Goal: Information Seeking & Learning: Learn about a topic

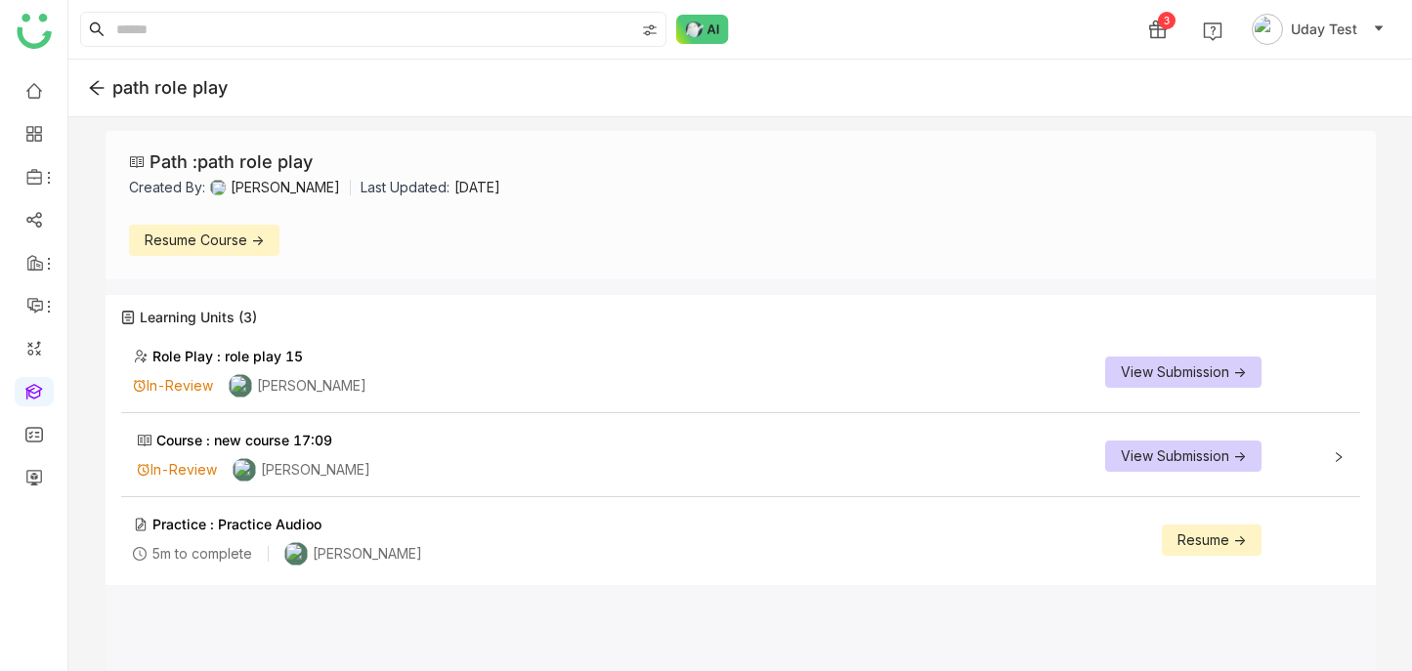
click at [1152, 444] on button "View Submission ->" at bounding box center [1183, 456] width 156 height 31
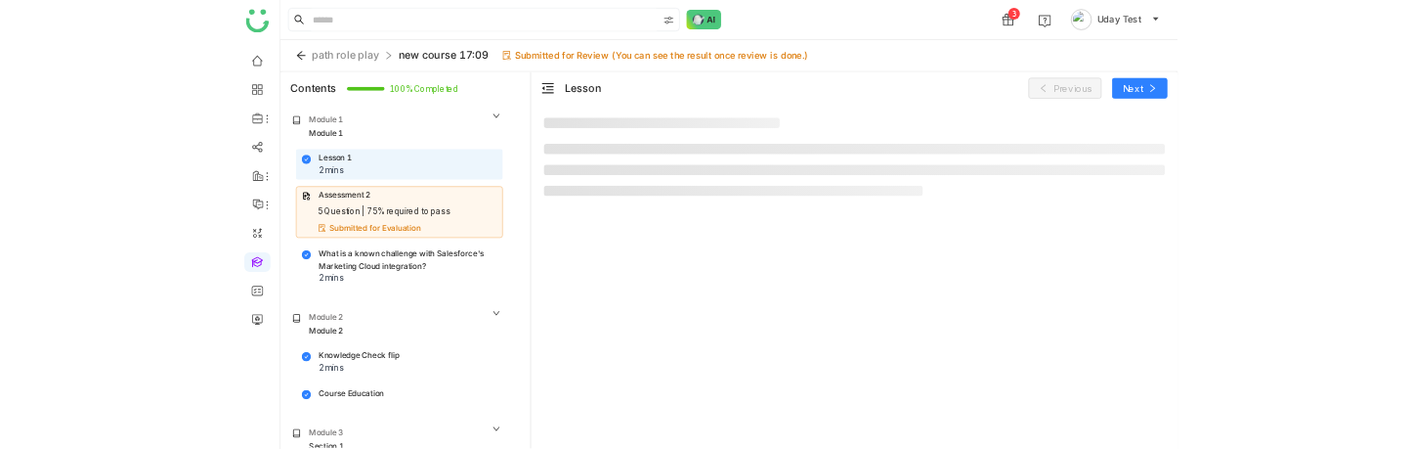
scroll to position [66, 0]
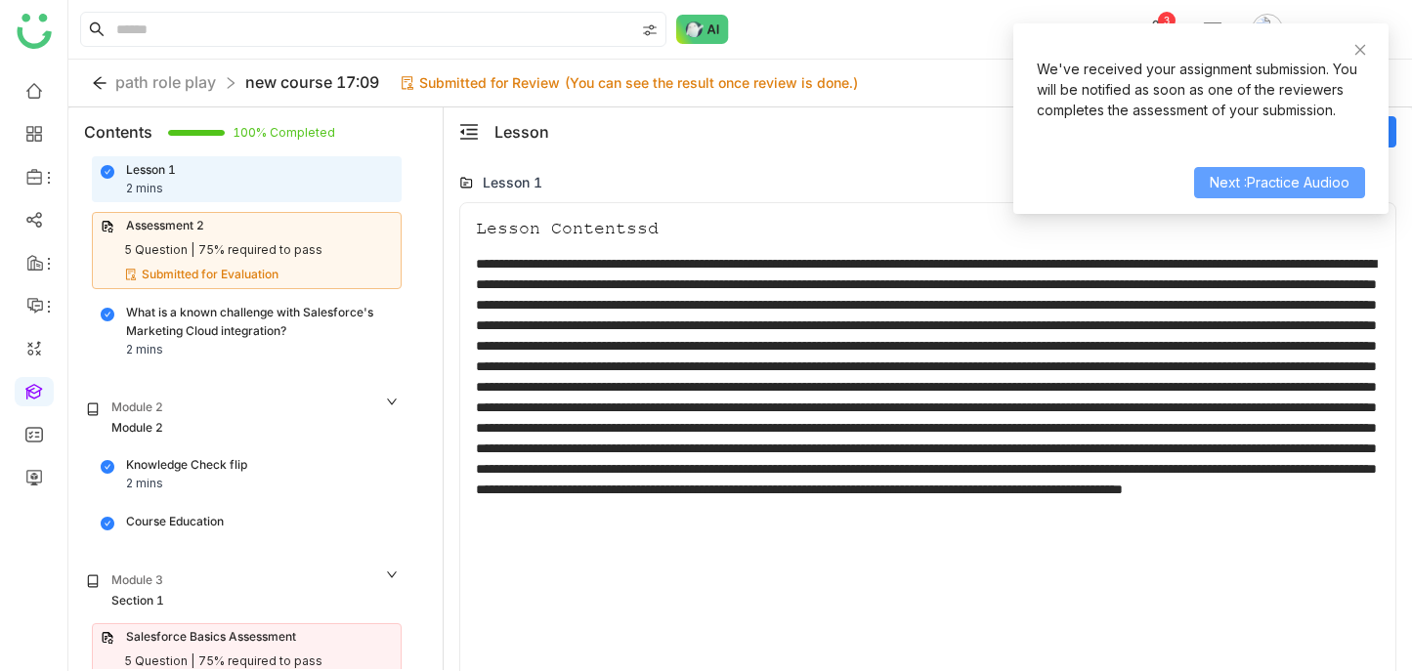
click at [1234, 182] on span "Next :Practice Audioo" at bounding box center [1280, 183] width 140 height 22
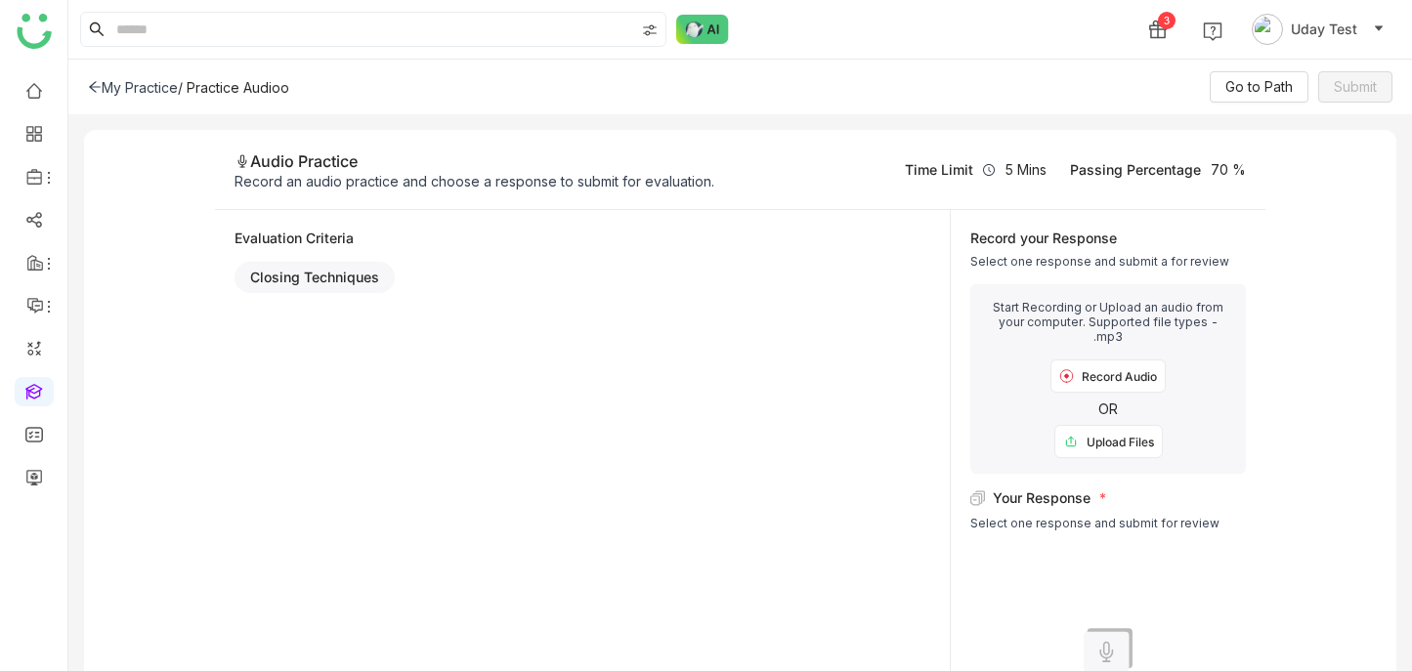
click at [100, 80] on icon at bounding box center [95, 87] width 14 height 14
